Goal: Information Seeking & Learning: Learn about a topic

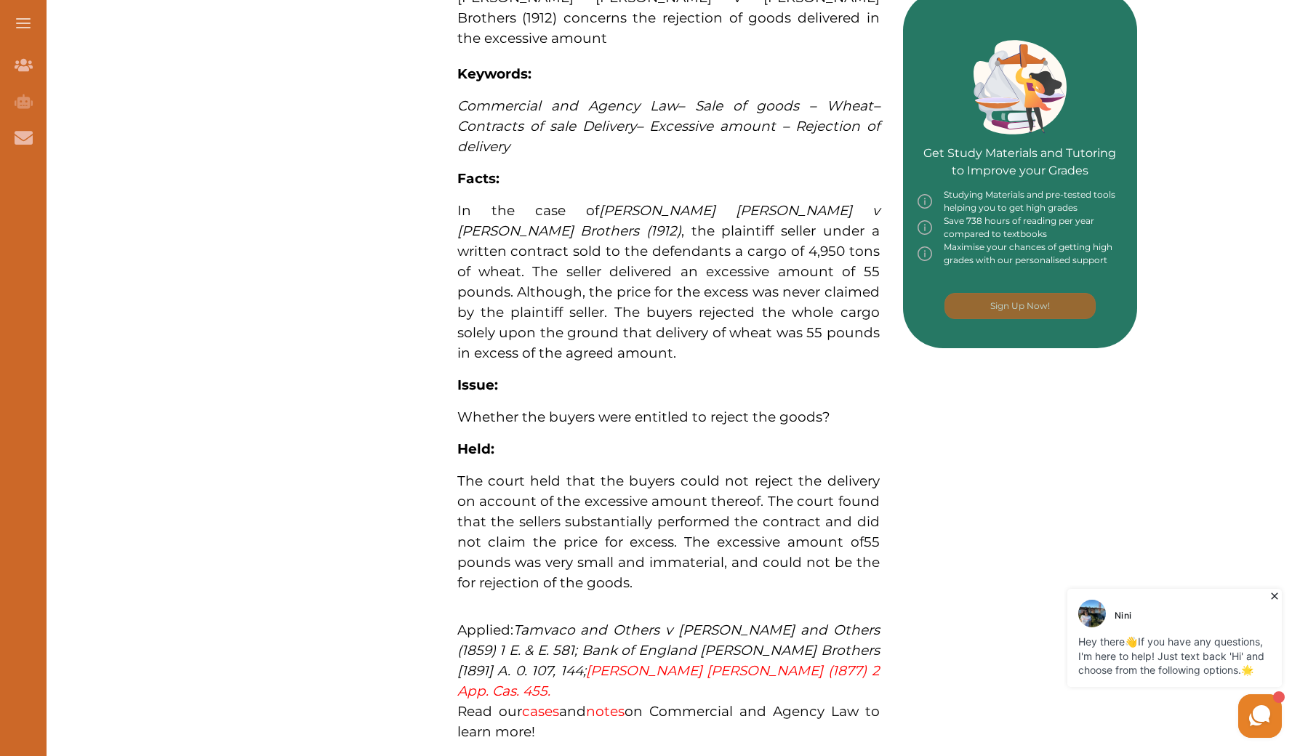
scroll to position [623, 0]
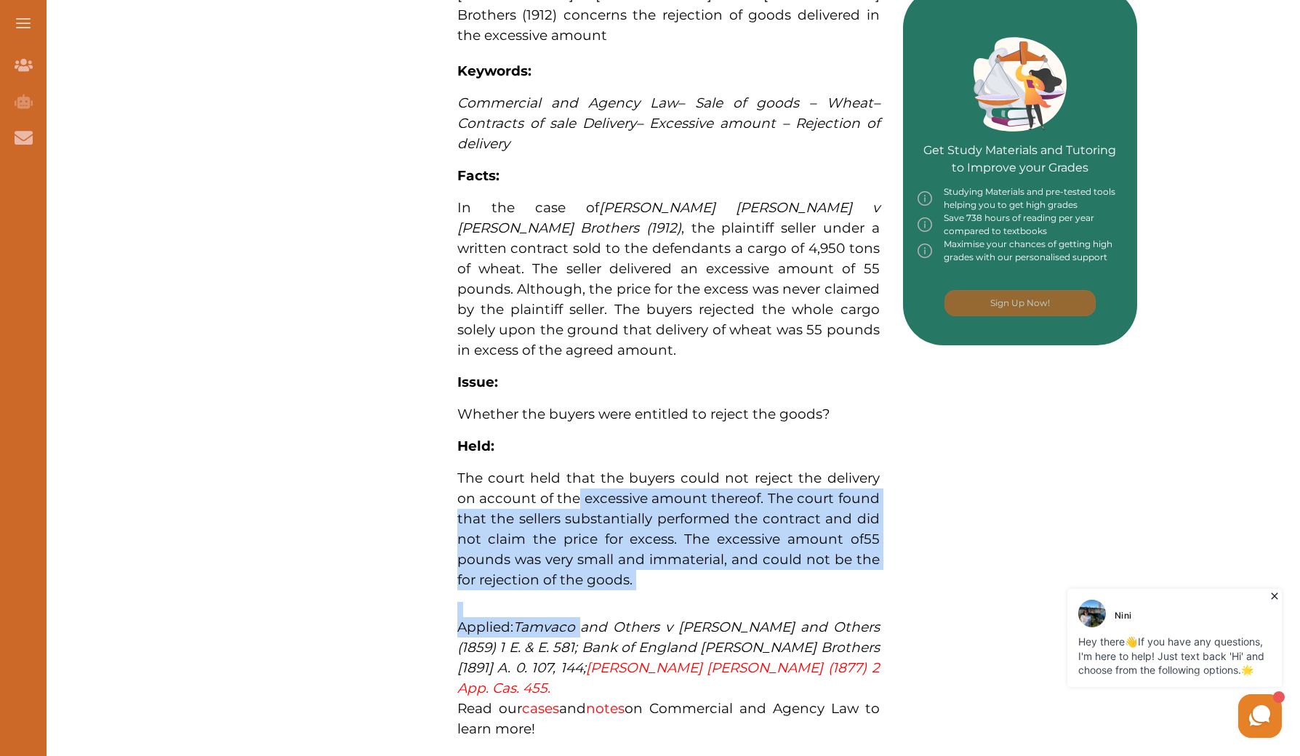
drag, startPoint x: 560, startPoint y: 452, endPoint x: 586, endPoint y: 573, distance: 124.2
click at [586, 573] on p "[PERSON_NAME] [PERSON_NAME] v [PERSON_NAME] Brothers (1912) concerns the reject…" at bounding box center [668, 280] width 422 height 978
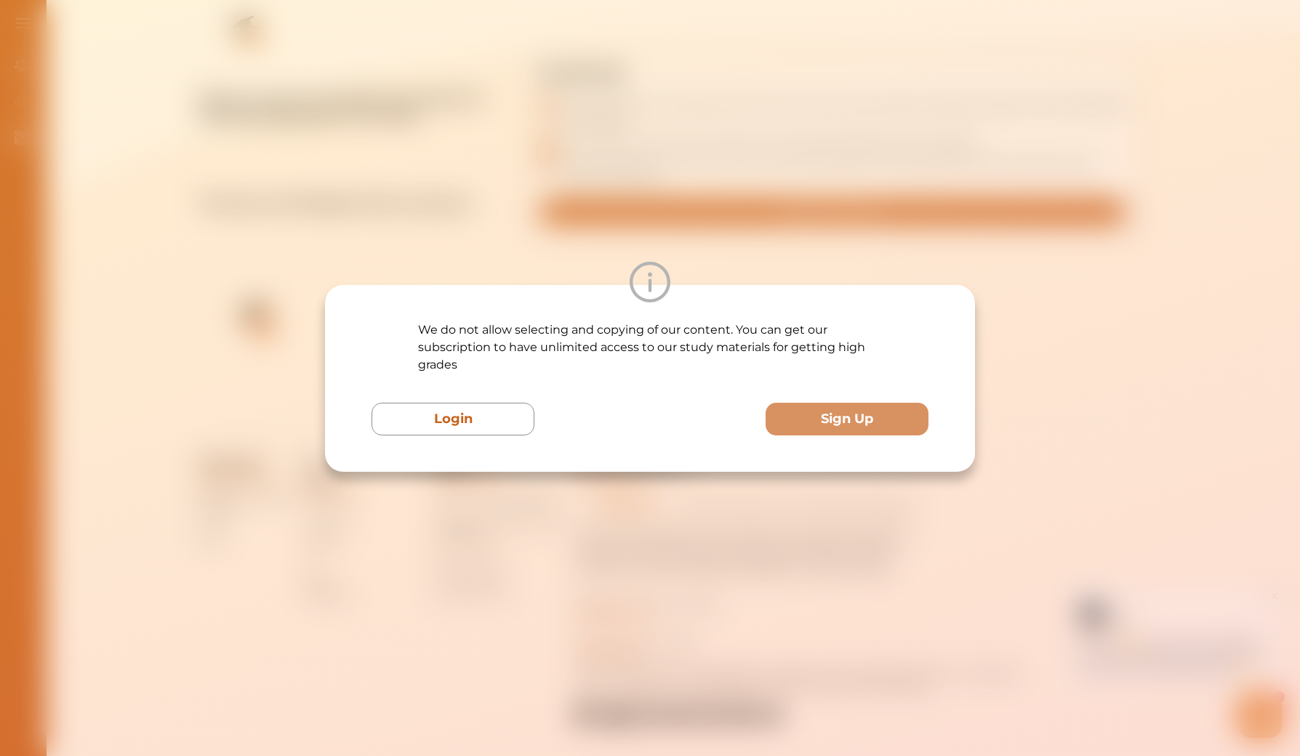
scroll to position [1522, 0]
click at [554, 174] on div "We do not allow selecting and copying of our content. You can get our subscript…" at bounding box center [650, 378] width 1300 height 756
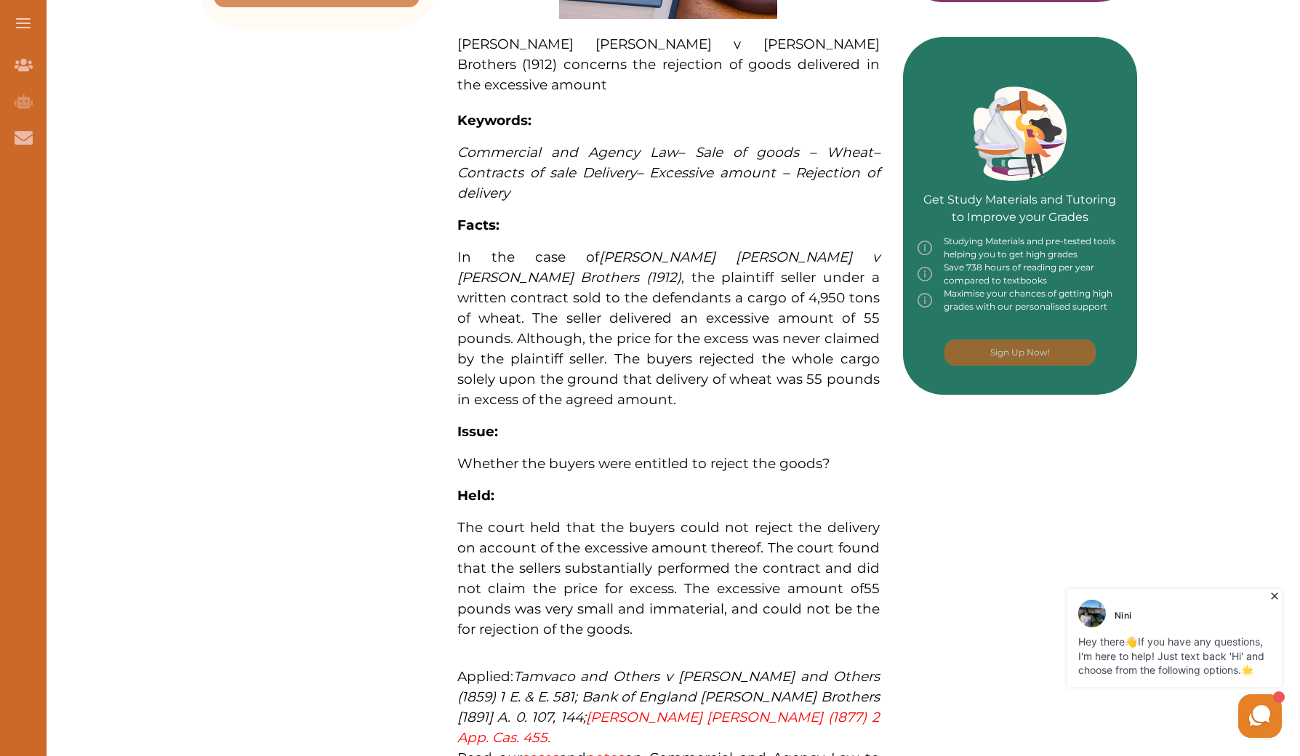
scroll to position [573, 0]
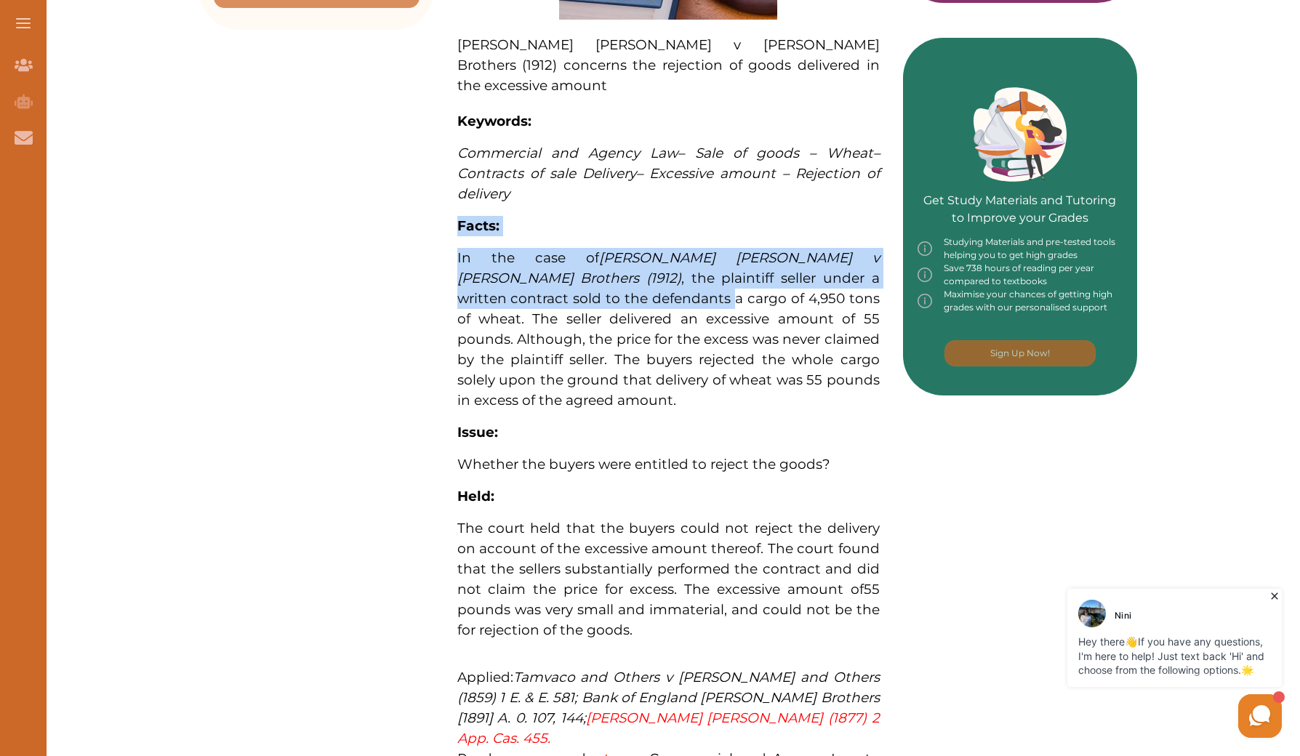
drag, startPoint x: 557, startPoint y: 183, endPoint x: 370, endPoint y: 313, distance: 228.2
click at [370, 307] on div "Want to secure high grades in Commercial And Agency Law ? We’ve created a FREE …" at bounding box center [668, 274] width 938 height 1323
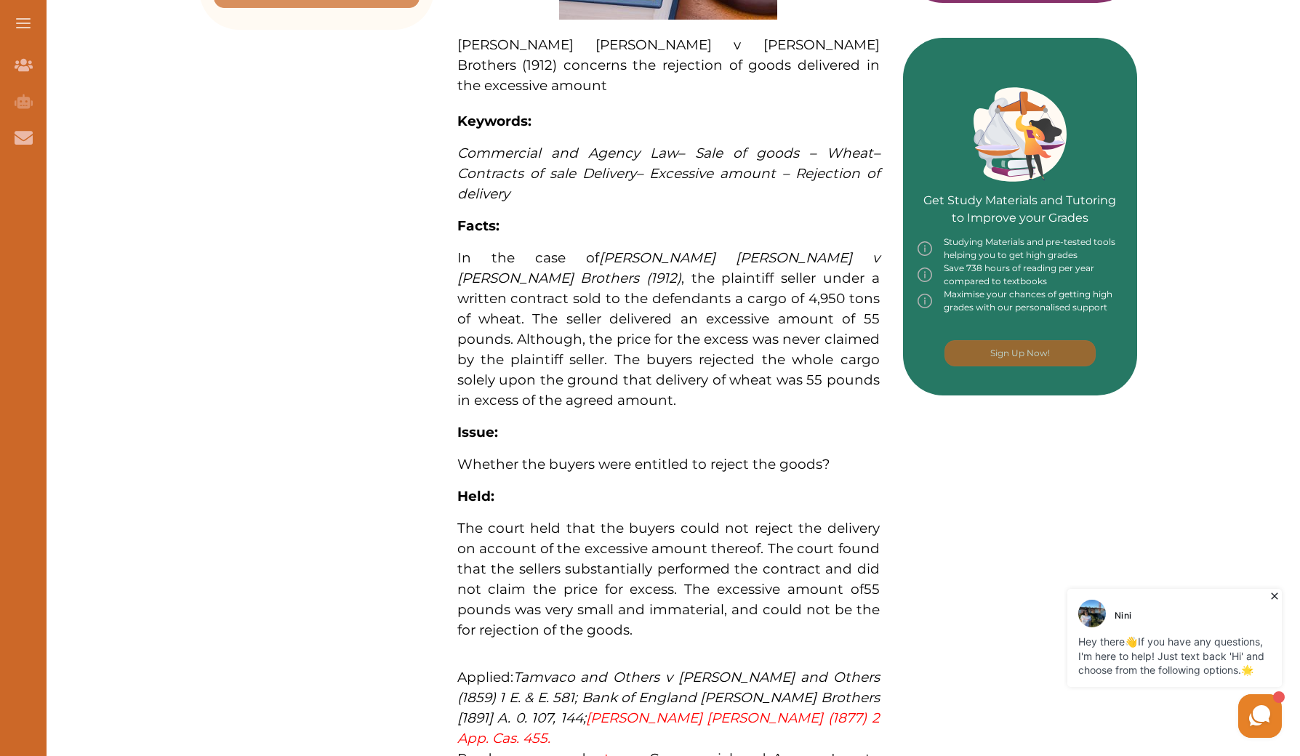
click at [634, 369] on p "[PERSON_NAME] [PERSON_NAME] v [PERSON_NAME] Brothers (1912) concerns the reject…" at bounding box center [668, 331] width 422 height 978
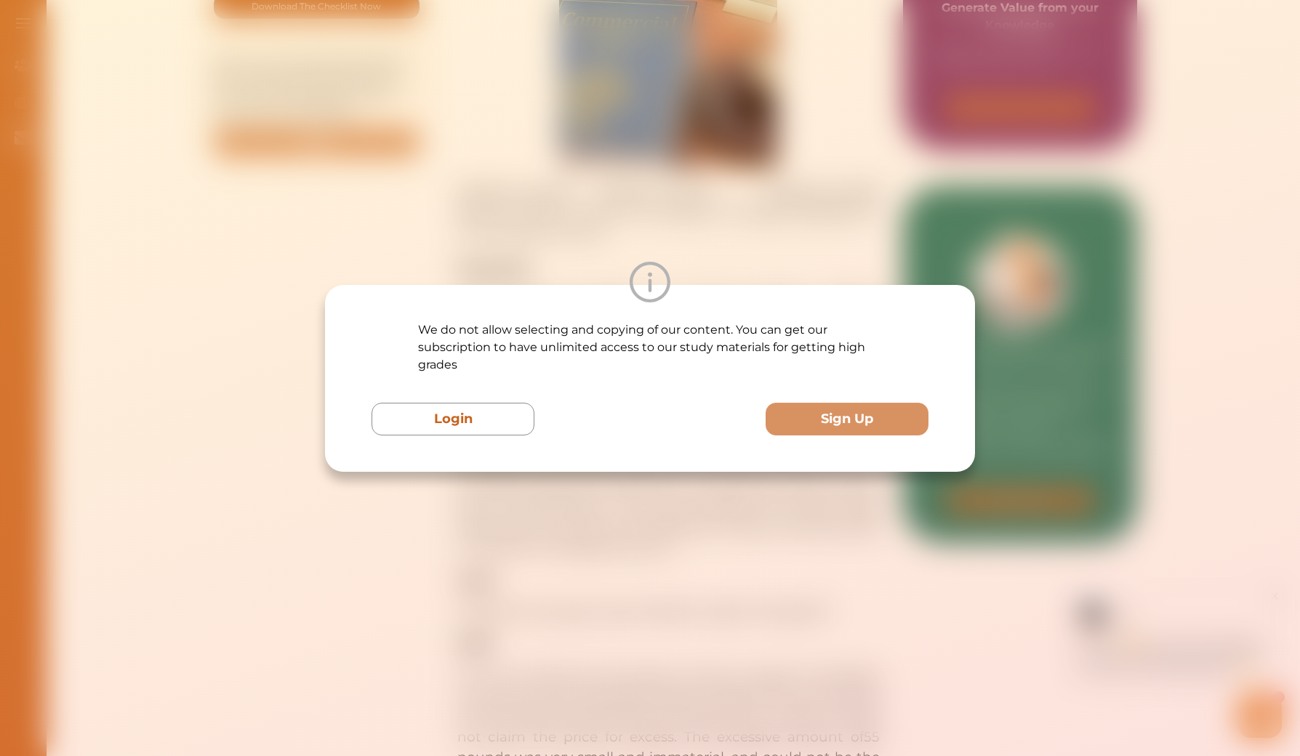
scroll to position [413, 0]
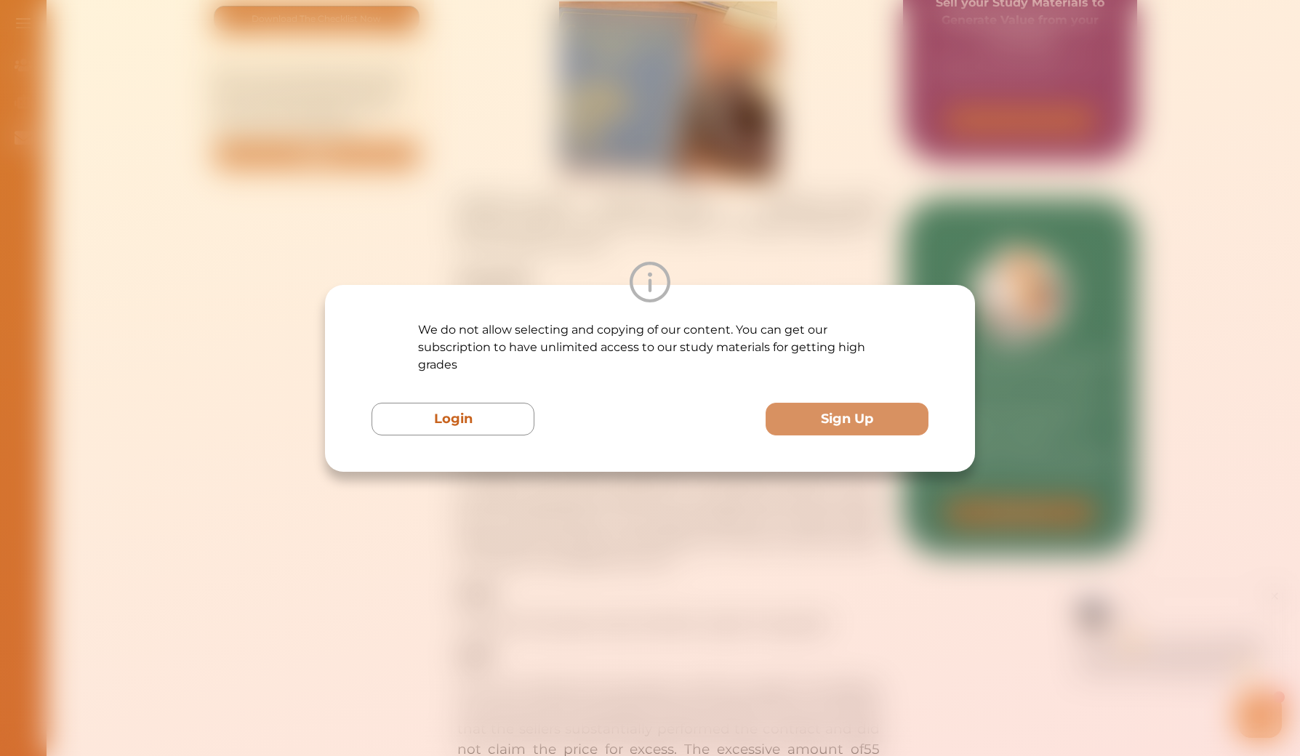
click at [682, 197] on div "We do not allow selecting and copying of our content. You can get our subscript…" at bounding box center [650, 378] width 1300 height 756
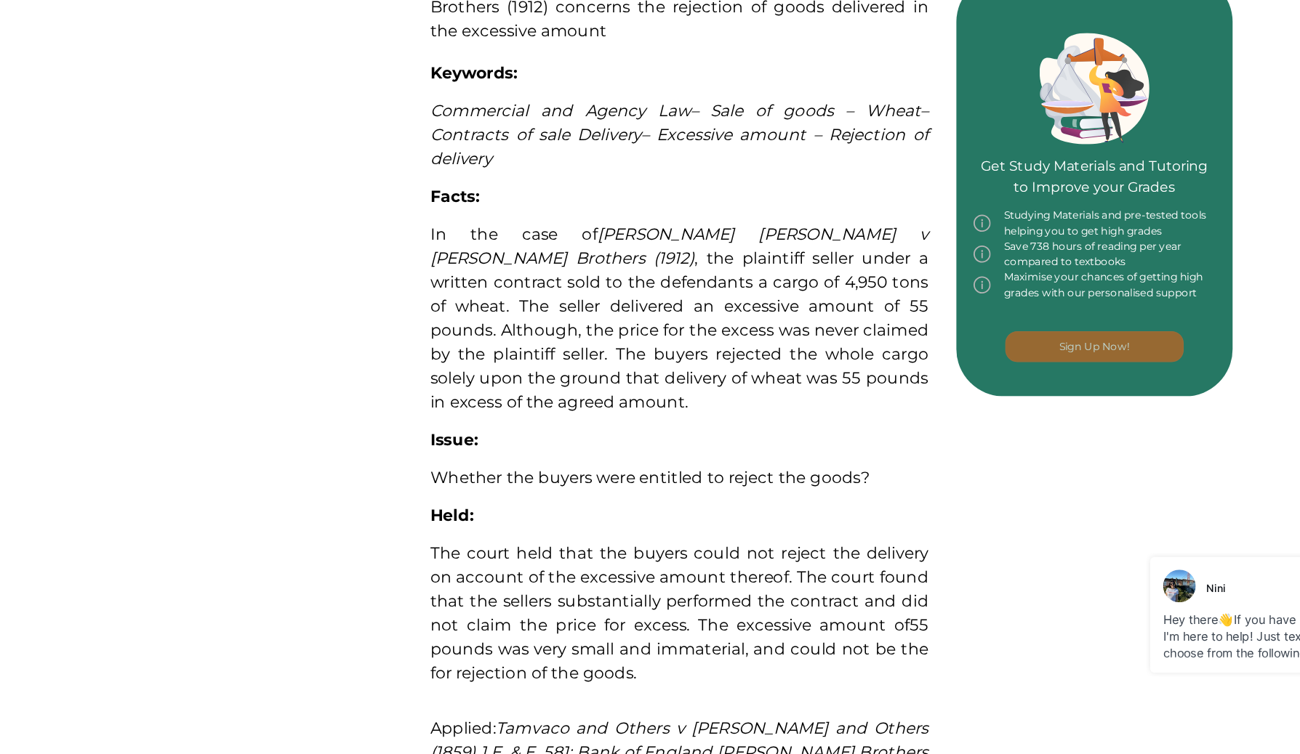
scroll to position [393, 0]
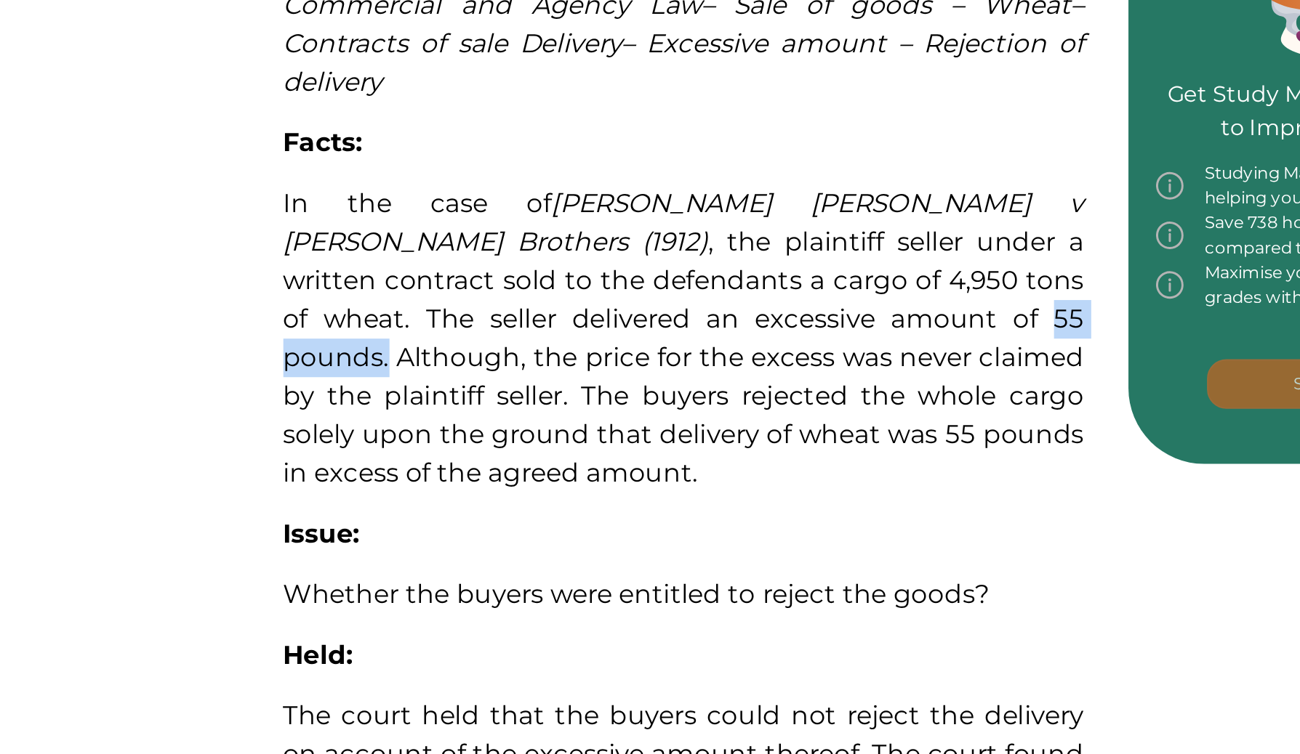
drag, startPoint x: 300, startPoint y: 144, endPoint x: 375, endPoint y: 145, distance: 74.9
click at [457, 429] on span "In the case of [PERSON_NAME] [PERSON_NAME] v [PERSON_NAME] Brothers (1912) , th…" at bounding box center [668, 508] width 422 height 159
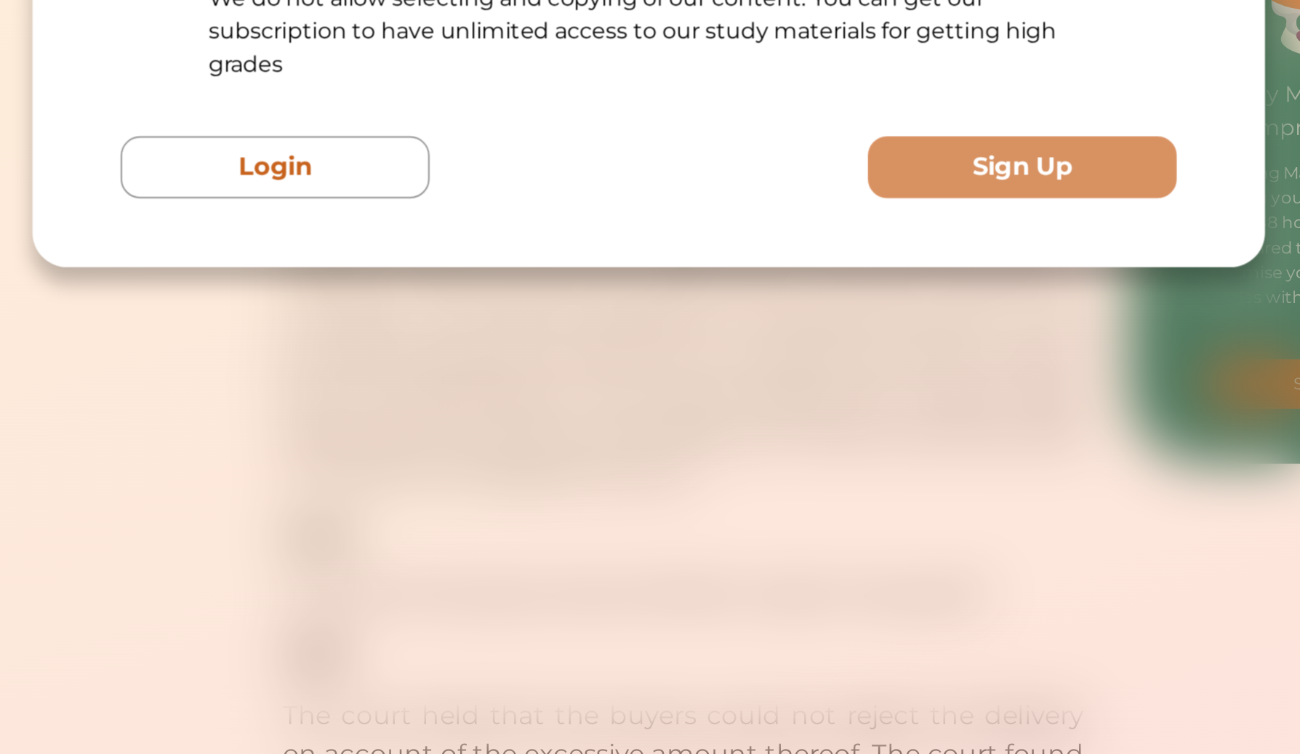
click at [375, 145] on div "We do not allow selecting and copying of our content. You can get our subscript…" at bounding box center [650, 377] width 1300 height 754
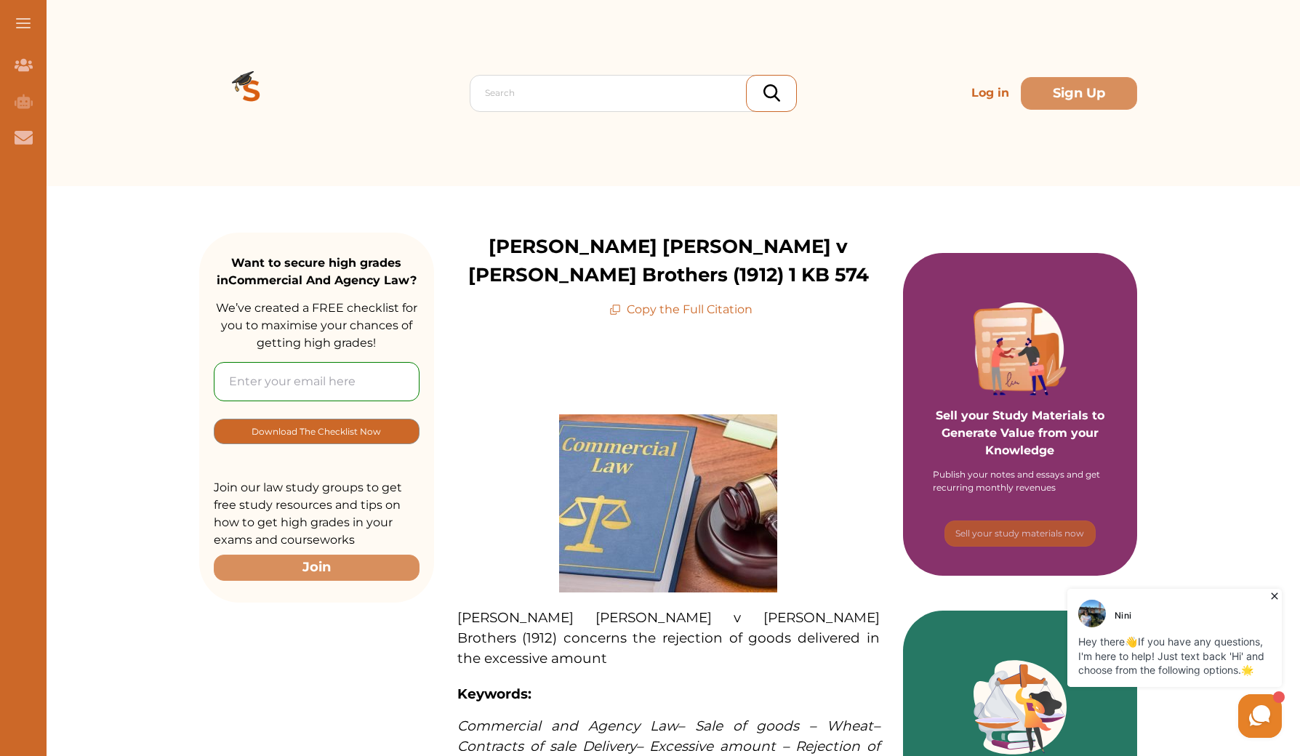
scroll to position [0, 0]
